Goal: Information Seeking & Learning: Learn about a topic

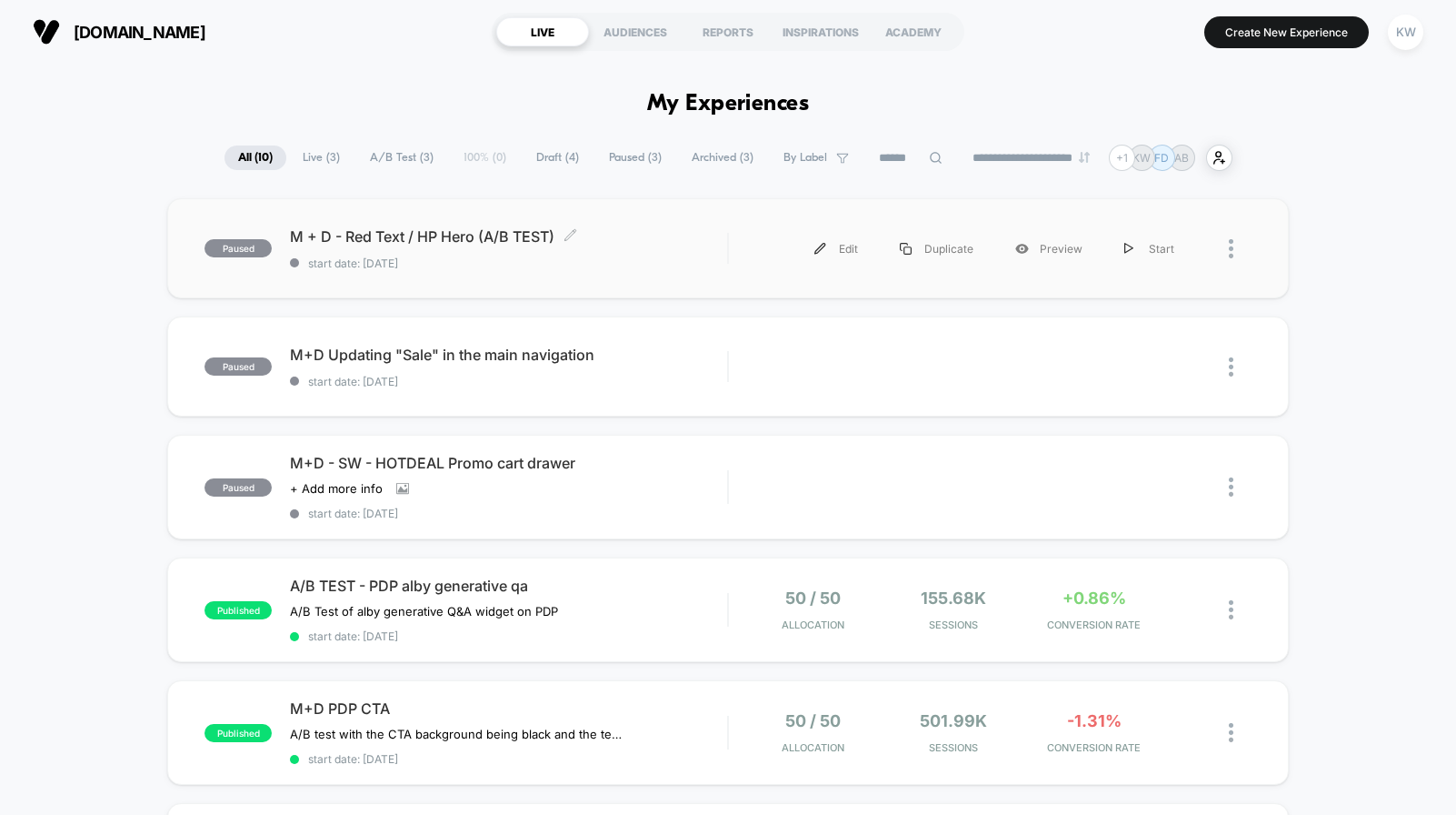
click at [505, 244] on div "M + D - Red Text / HP Hero (A/B TEST) Click to edit experience details Click to…" at bounding box center [509, 248] width 437 height 43
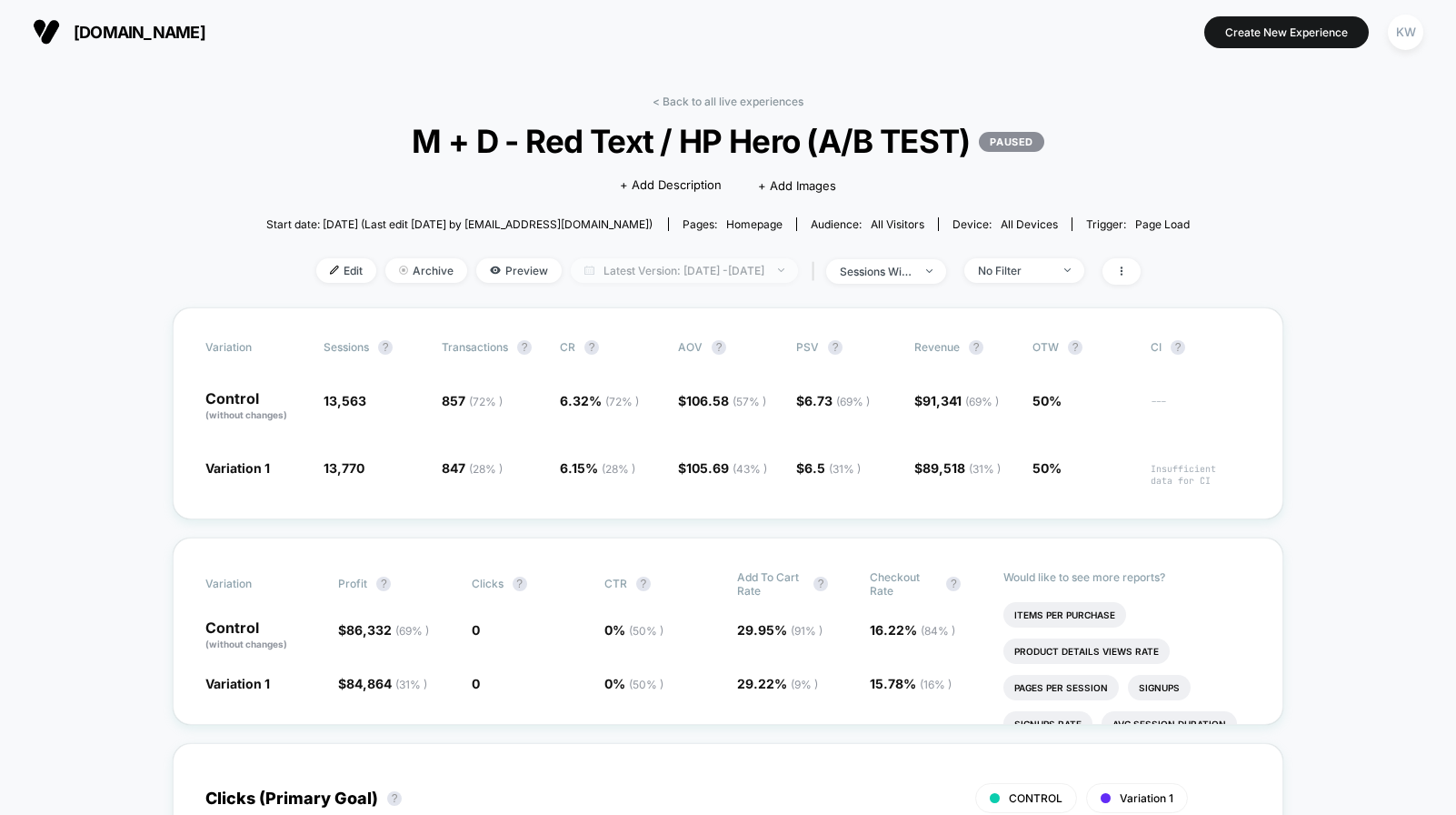
click at [779, 276] on span "Latest Version: [DATE] - [DATE]" at bounding box center [684, 271] width 227 height 25
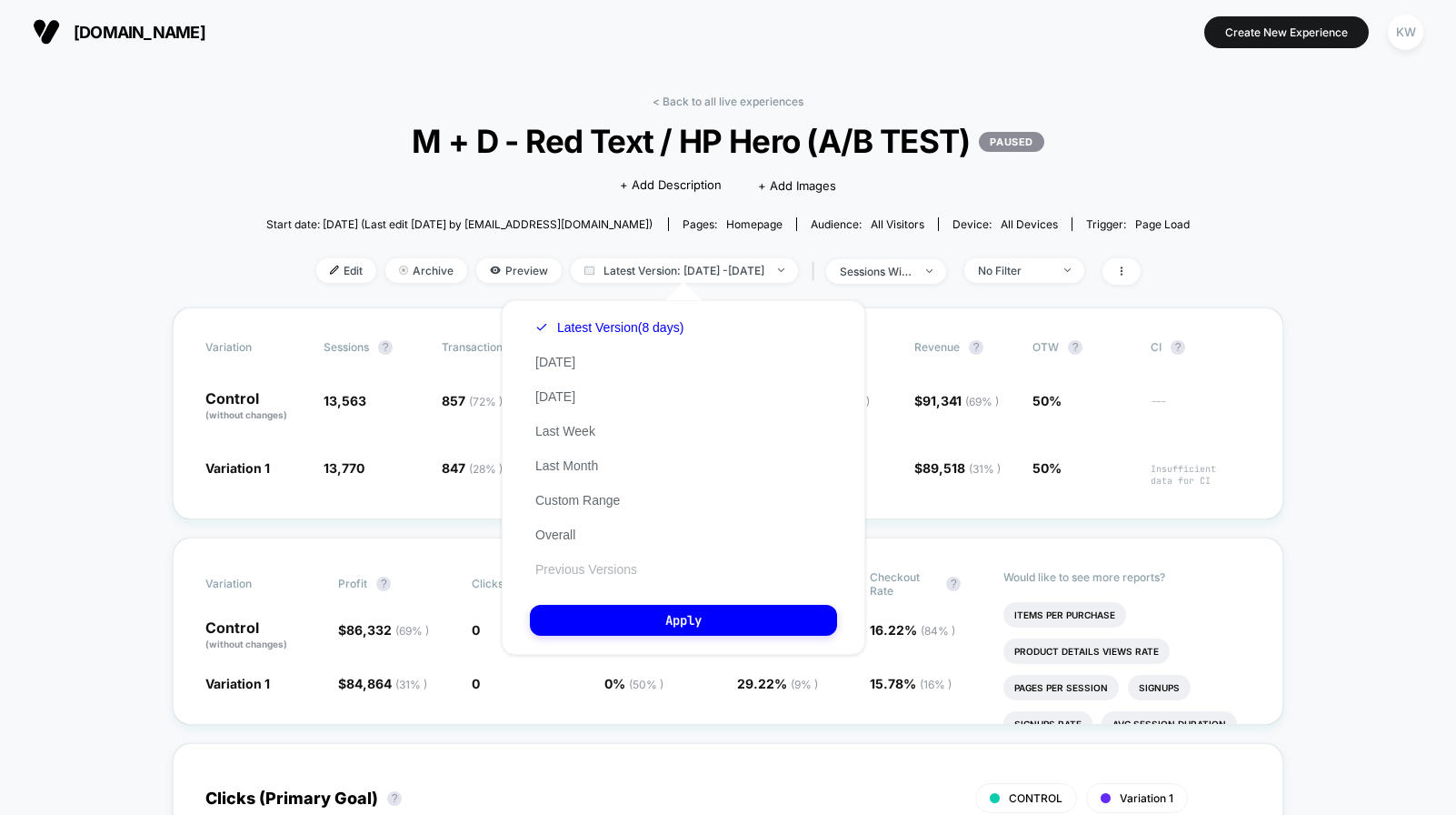
click at [640, 567] on button "Previous Versions" at bounding box center [586, 569] width 113 height 16
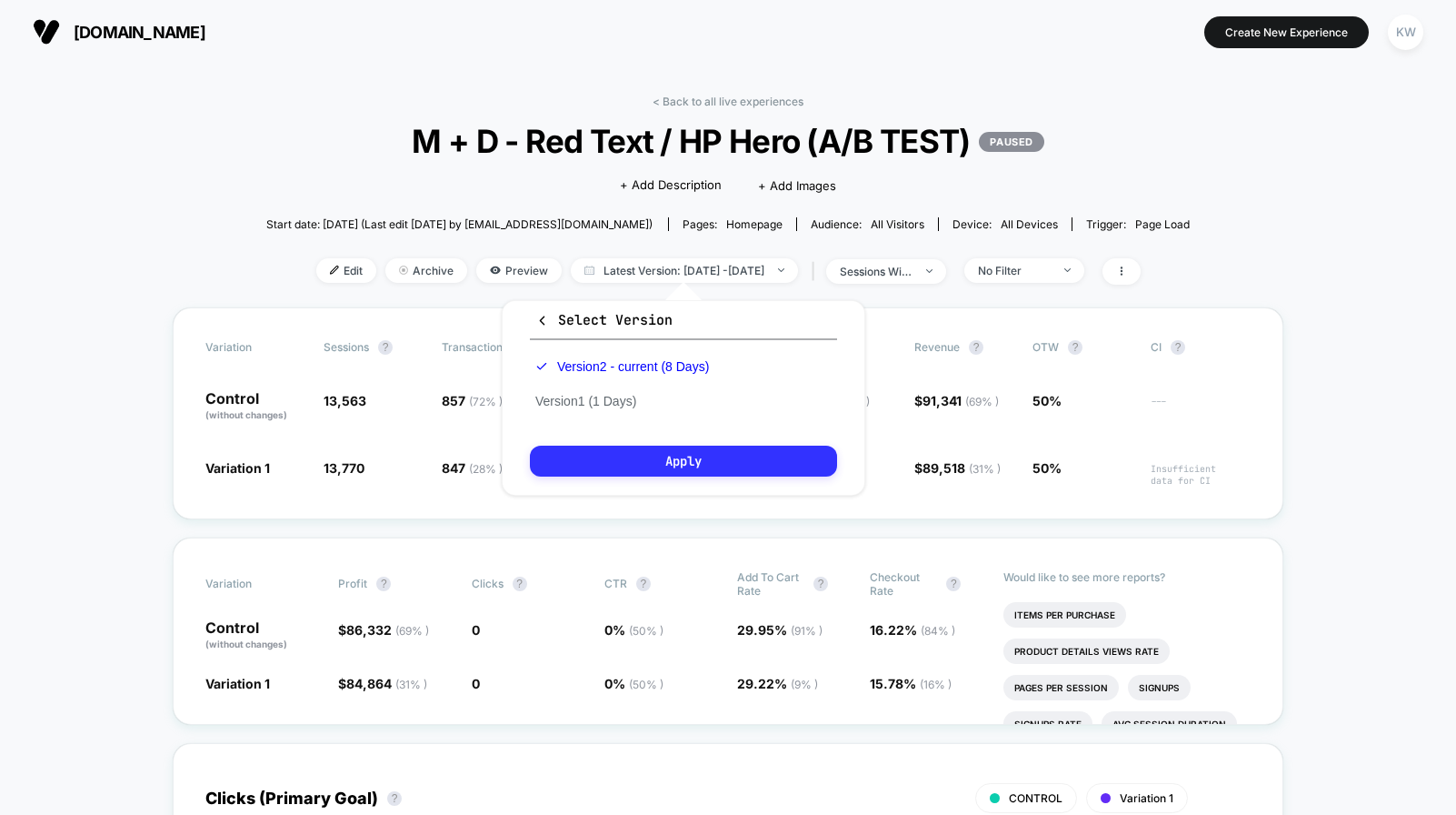
click at [669, 466] on button "Apply" at bounding box center [683, 461] width 307 height 31
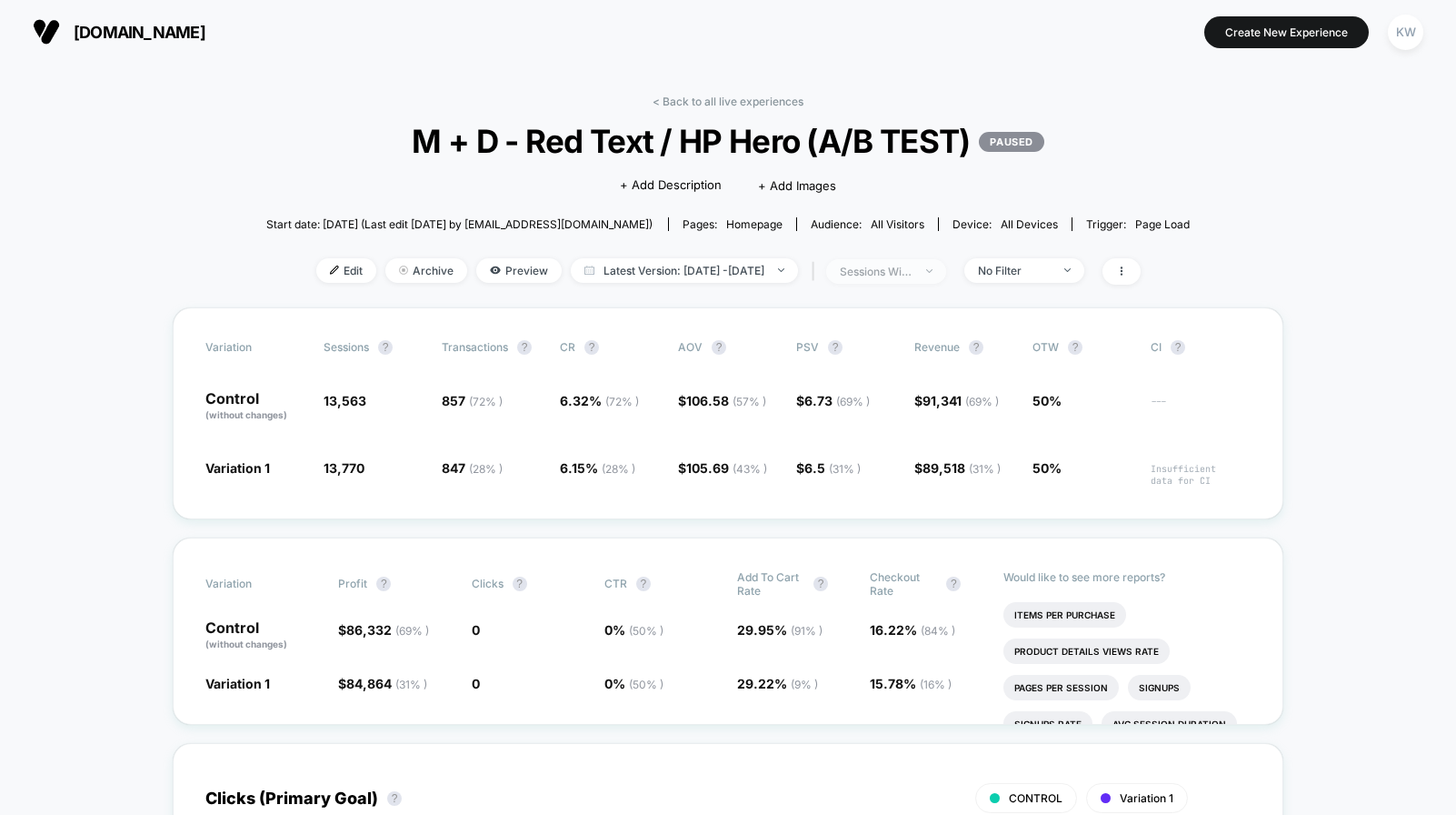
click at [910, 264] on div "sessions with impression" at bounding box center [876, 271] width 73 height 13
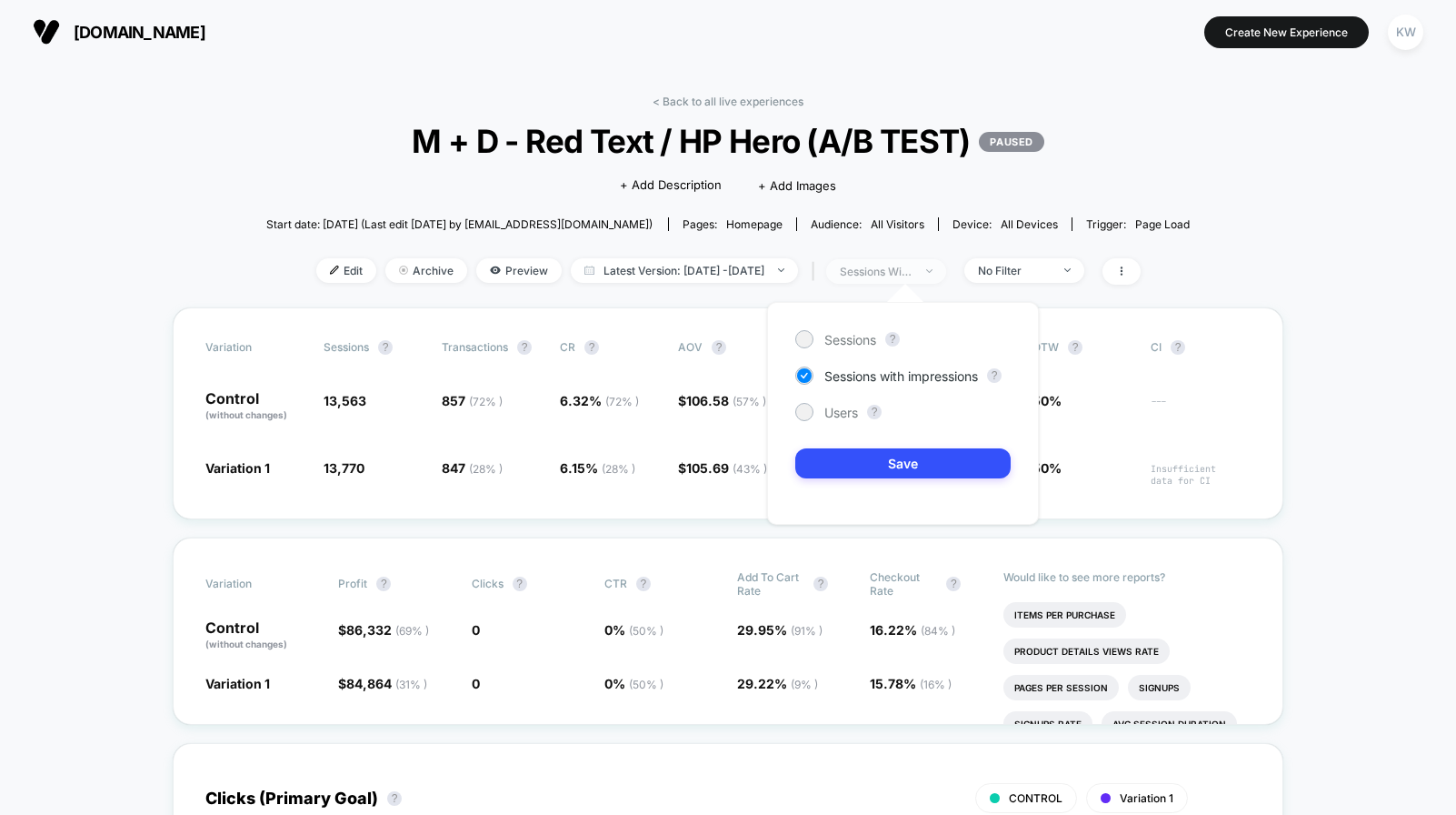
click at [910, 264] on div "sessions with impression" at bounding box center [876, 271] width 73 height 13
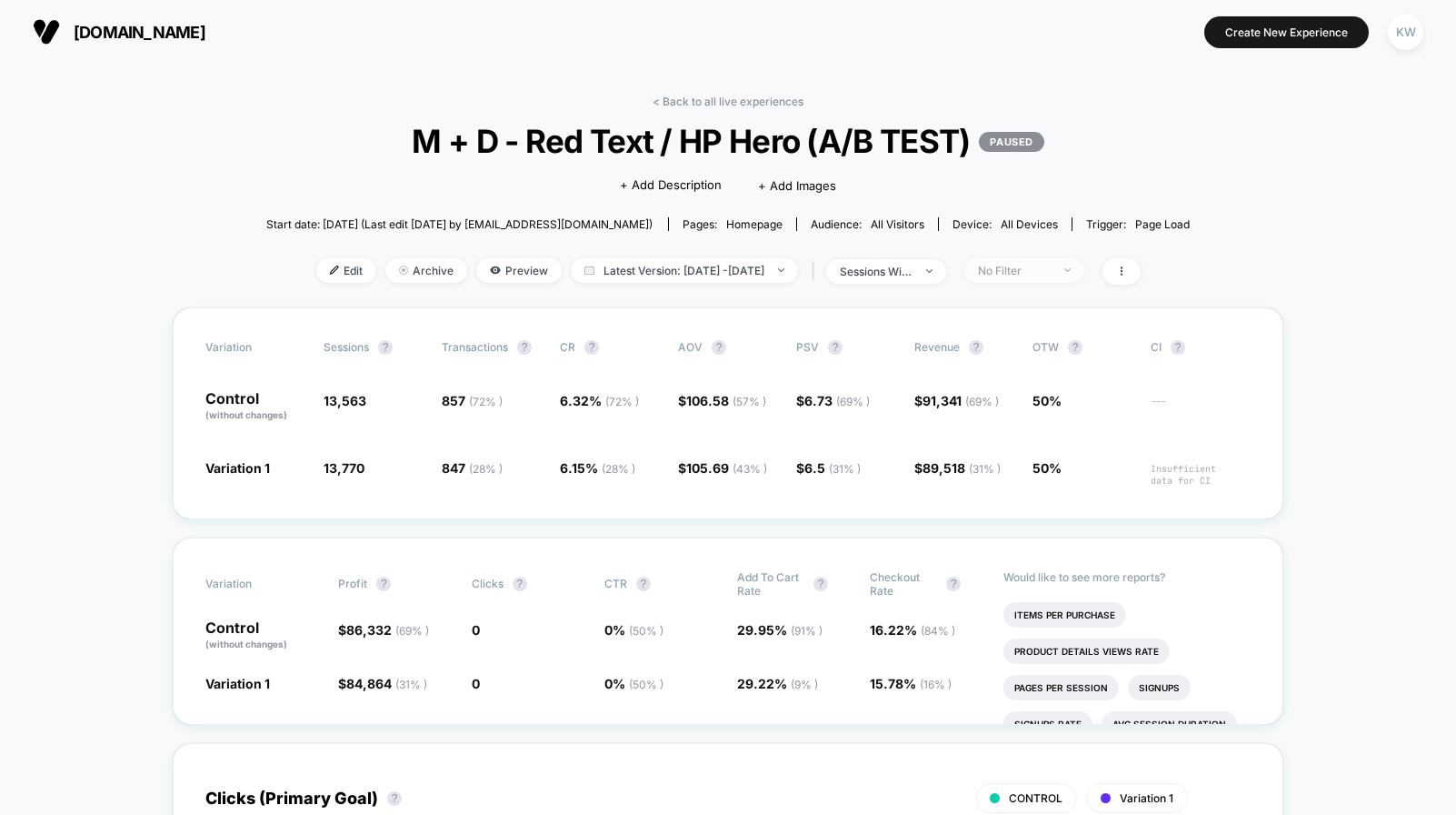
click at [1024, 274] on div "No Filter" at bounding box center [1014, 270] width 73 height 13
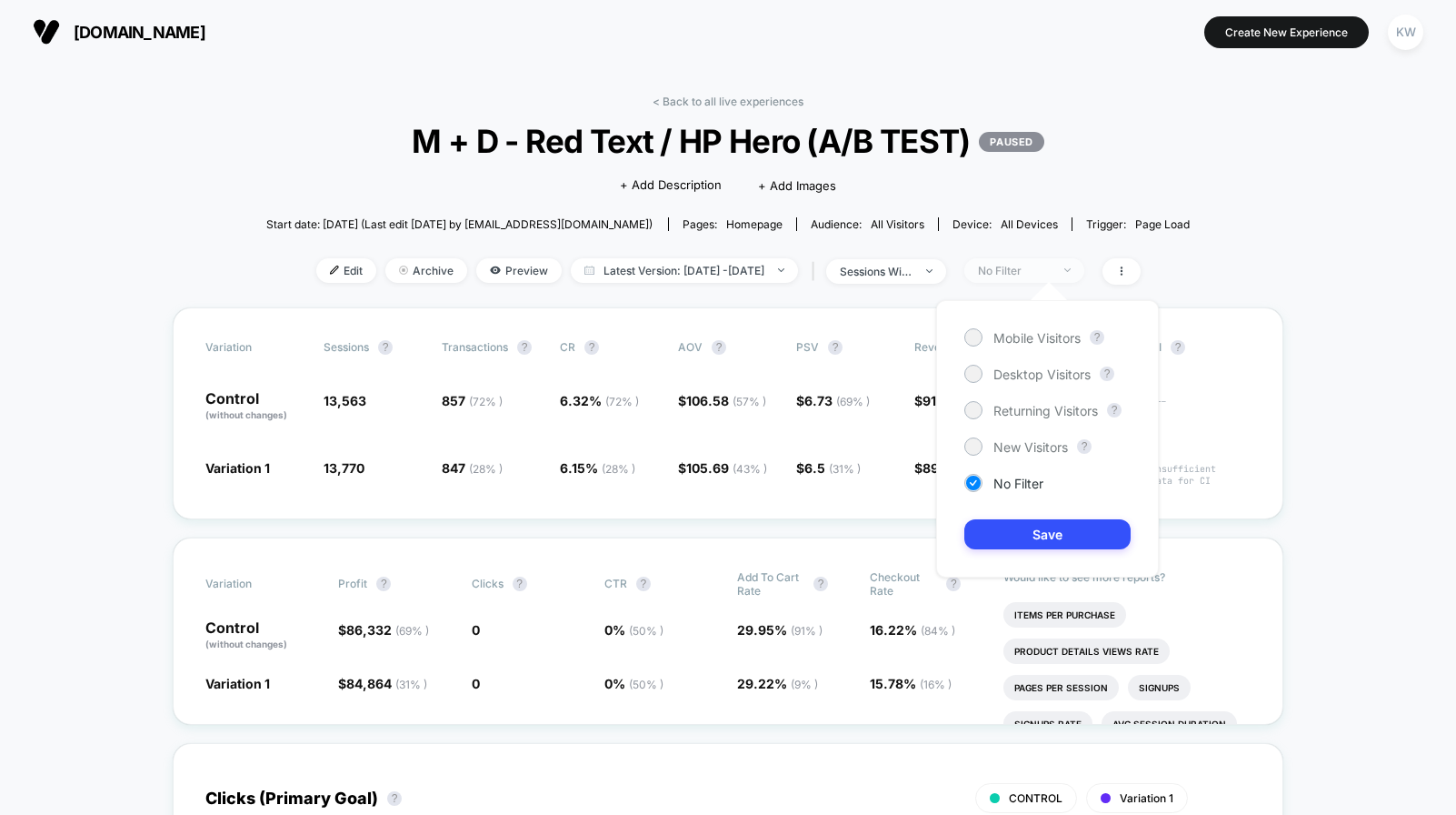
click at [1023, 274] on div "No Filter" at bounding box center [1014, 270] width 73 height 13
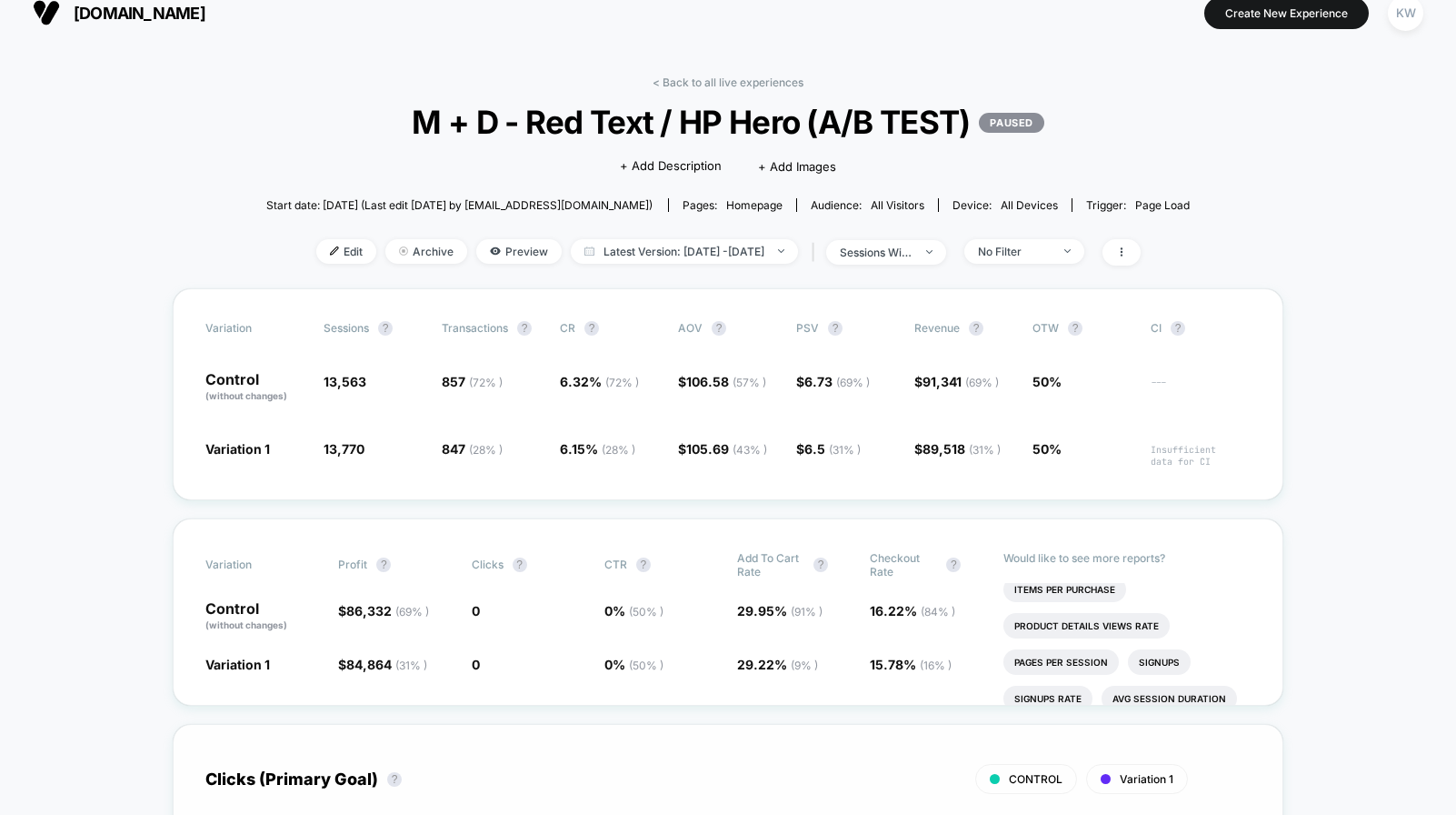
scroll to position [18, 0]
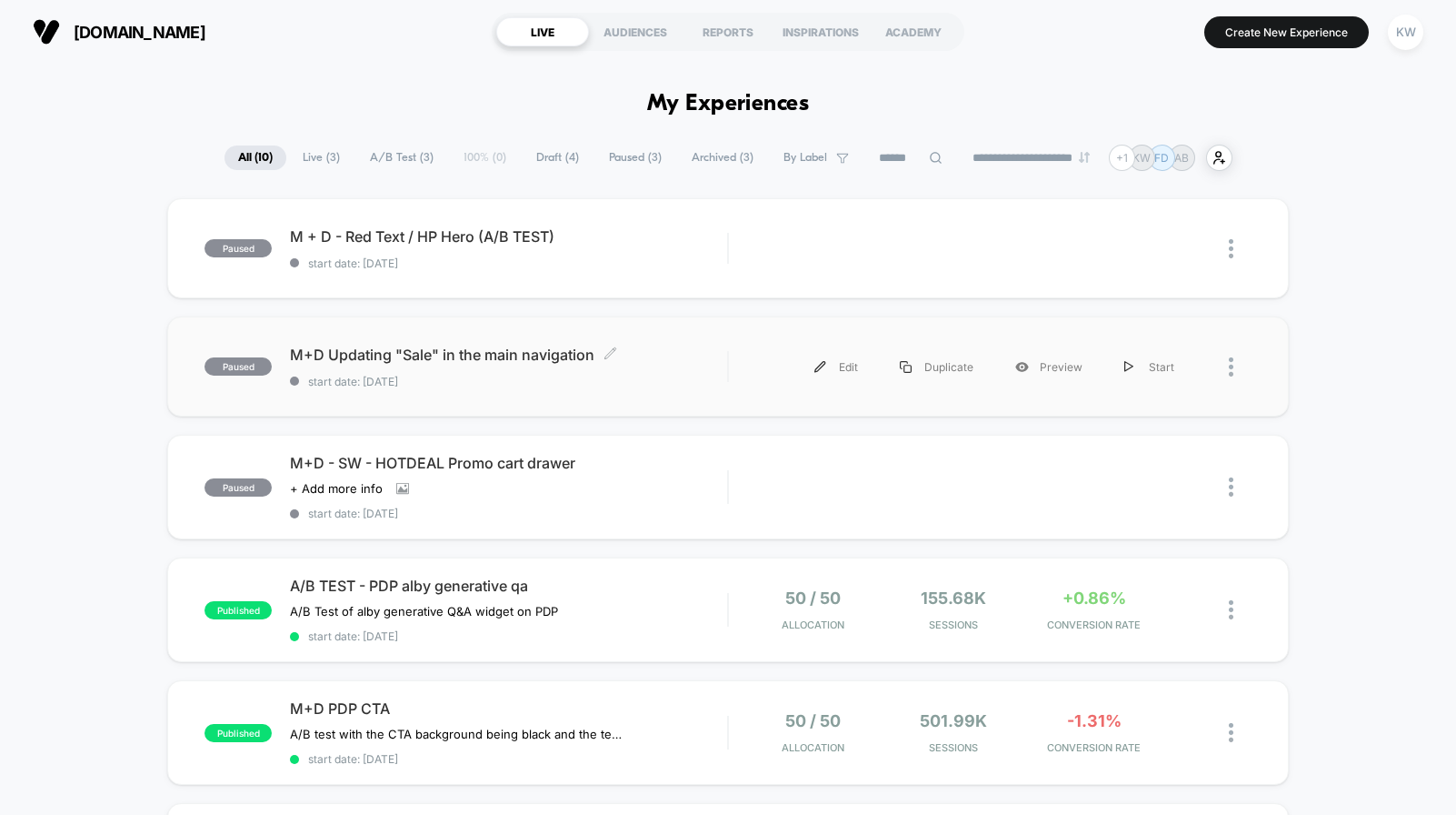
click at [471, 370] on div "M+D Updating "Sale" in the main navigation Click to edit experience details Cli…" at bounding box center [509, 366] width 437 height 43
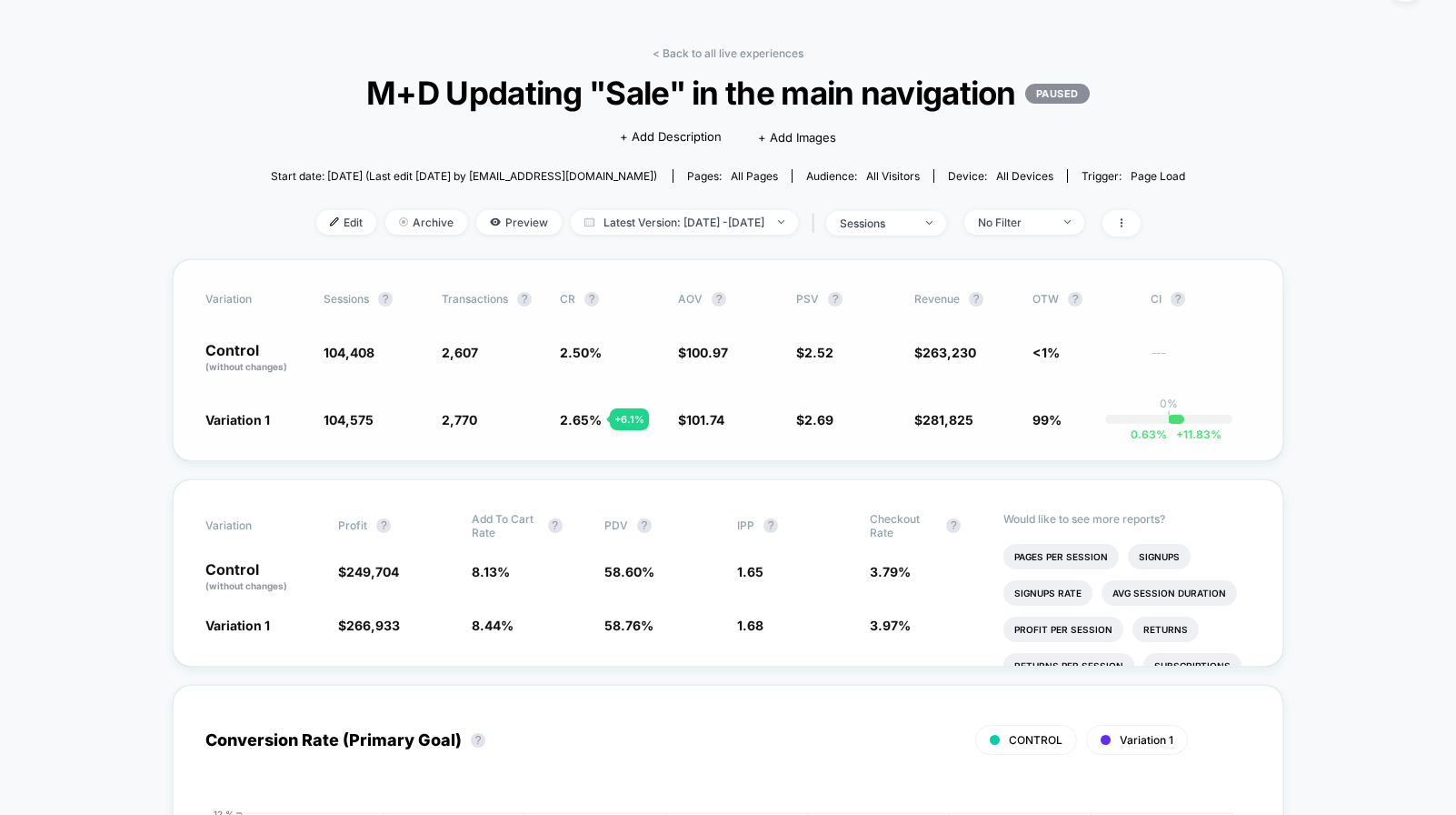
scroll to position [68, 0]
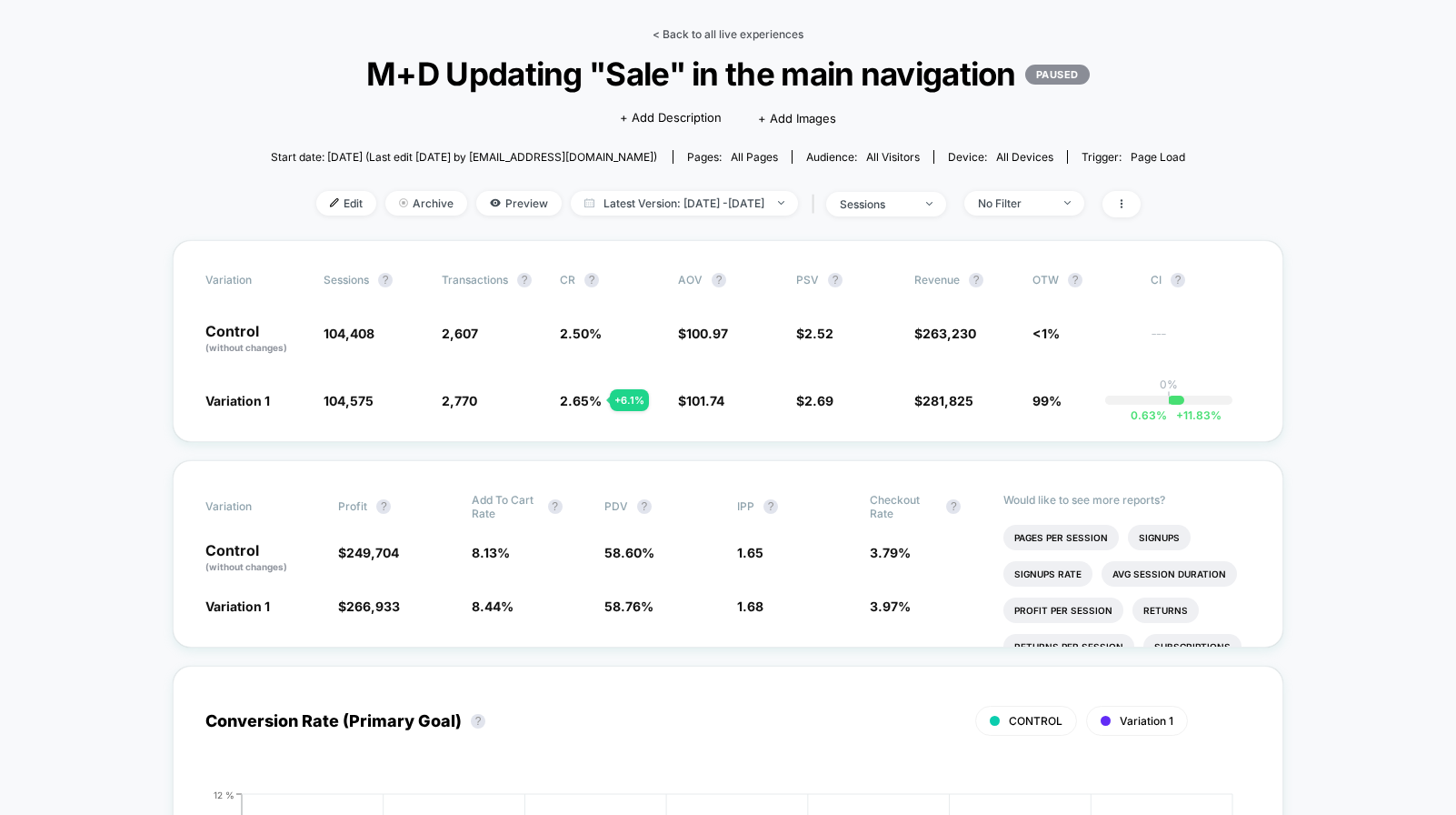
click at [700, 31] on link "< Back to all live experiences" at bounding box center [728, 34] width 151 height 13
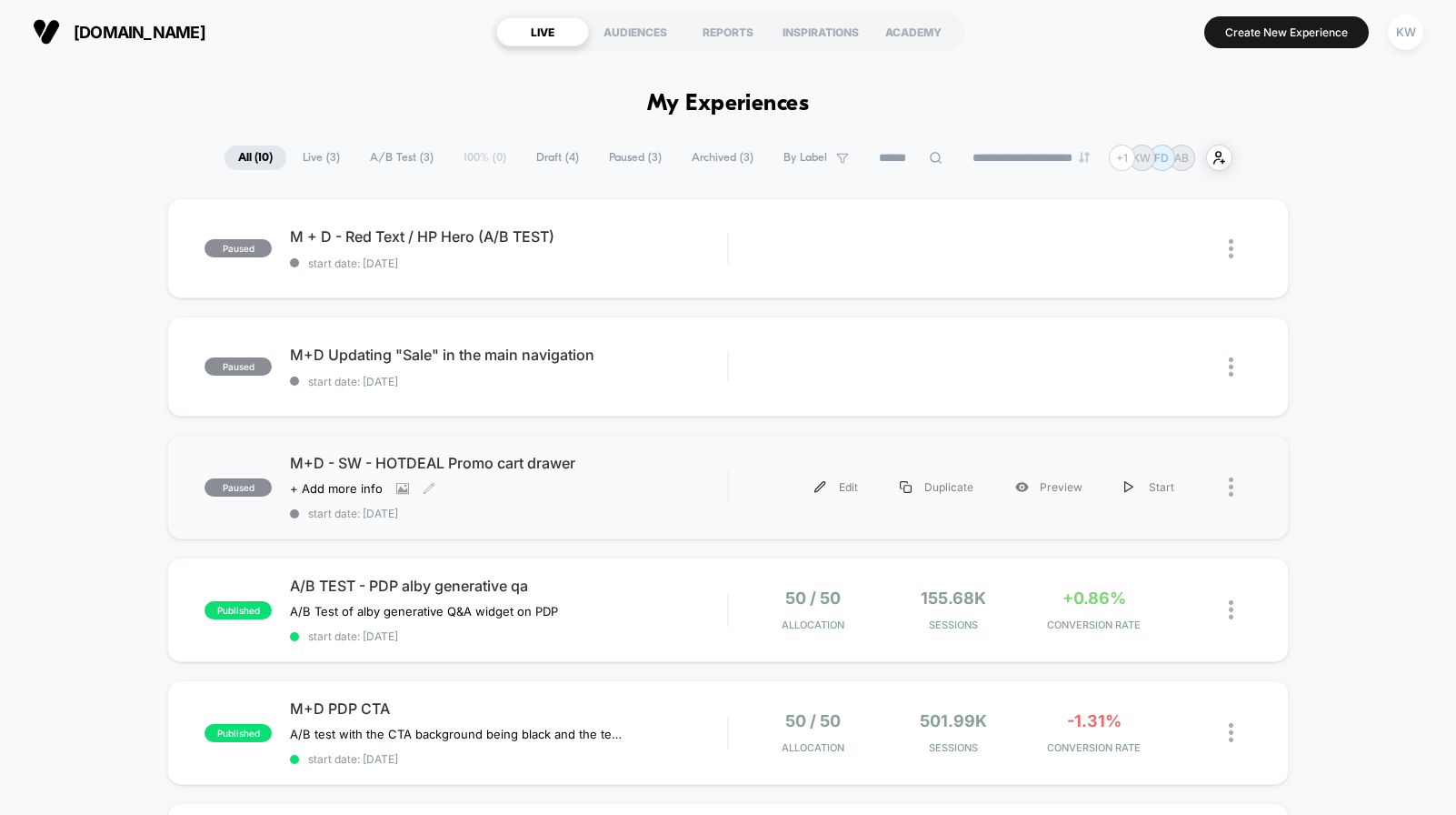
click at [482, 464] on span "M+D - SW - HOTDEAL Promo cart drawer" at bounding box center [509, 462] width 437 height 18
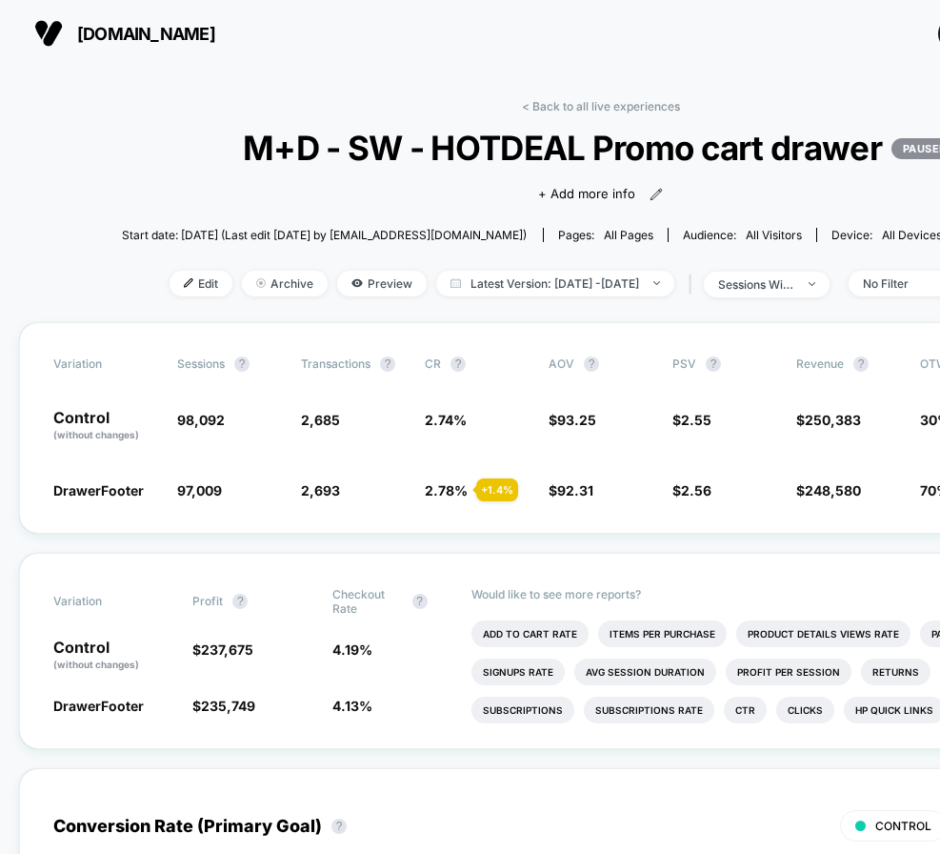
click at [102, 36] on span "[DOMAIN_NAME]" at bounding box center [146, 34] width 138 height 20
